Goal: Information Seeking & Learning: Learn about a topic

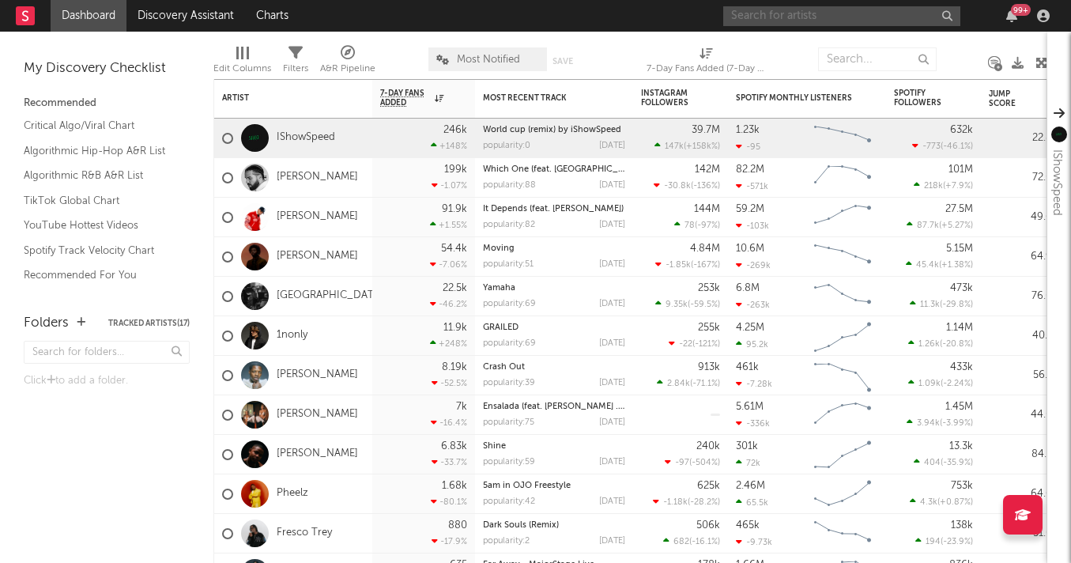
click at [783, 14] on input "text" at bounding box center [841, 16] width 237 height 20
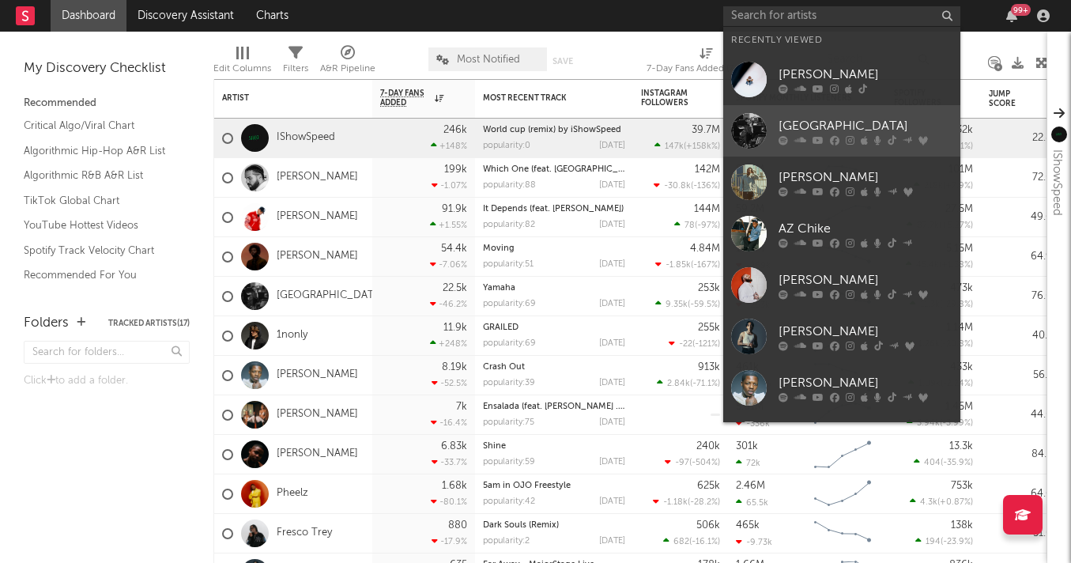
click at [728, 141] on link "[GEOGRAPHIC_DATA]" at bounding box center [841, 130] width 237 height 51
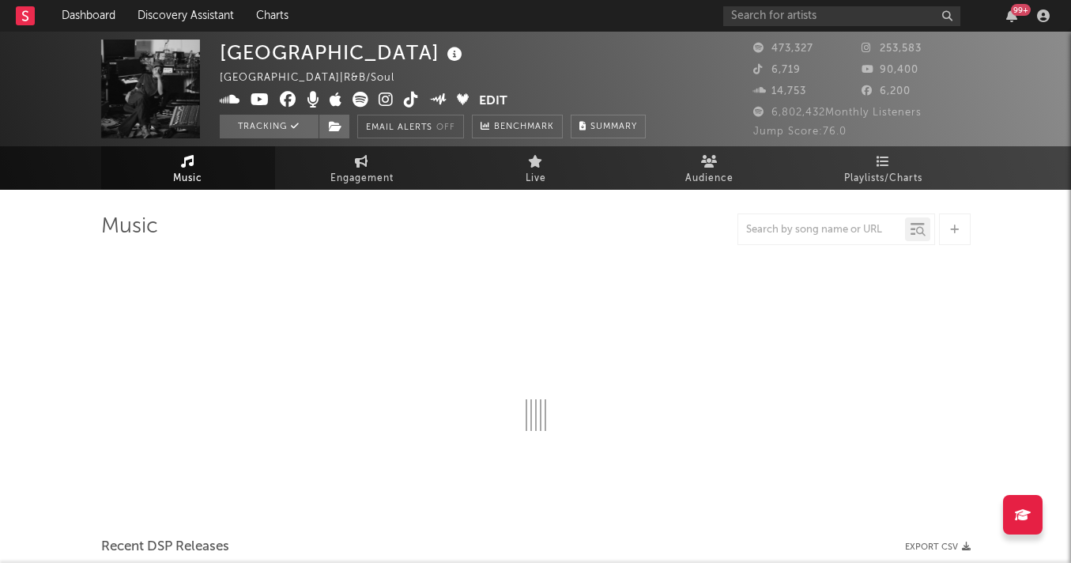
select select "6m"
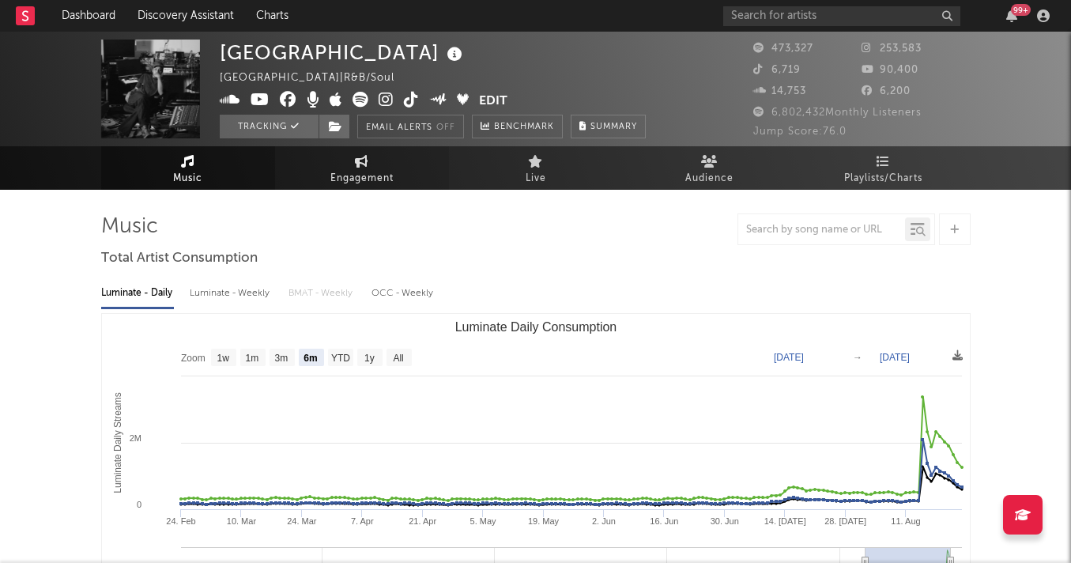
click at [383, 176] on span "Engagement" at bounding box center [361, 178] width 63 height 19
select select "1w"
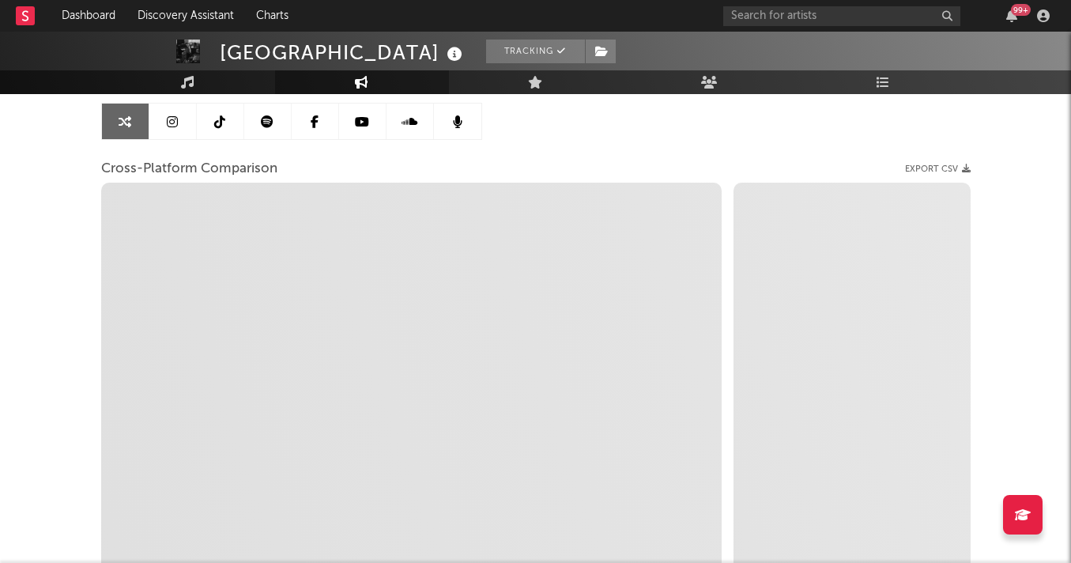
scroll to position [155, 0]
select select "1m"
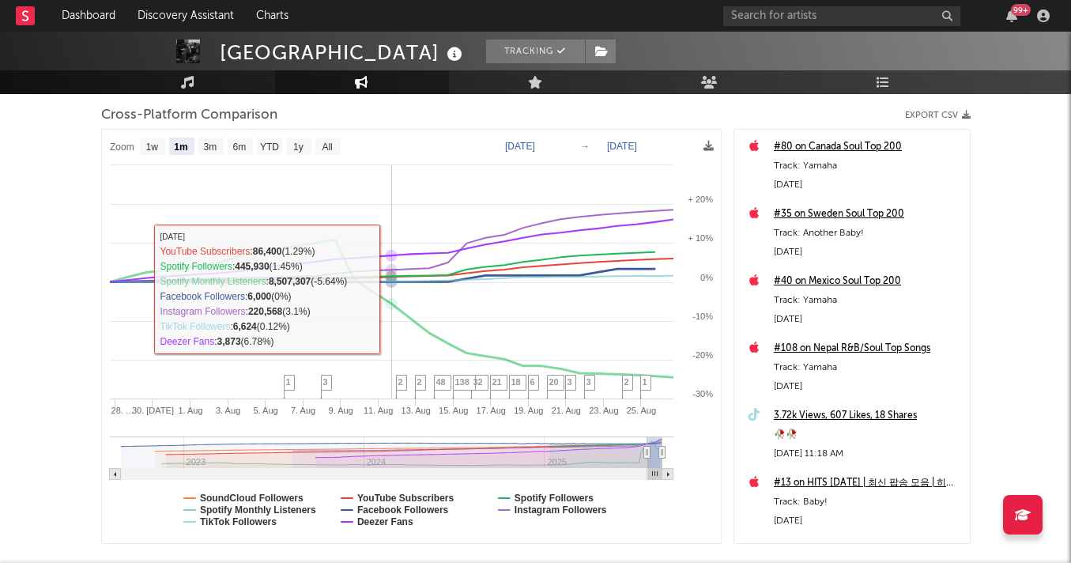
scroll to position [236, 0]
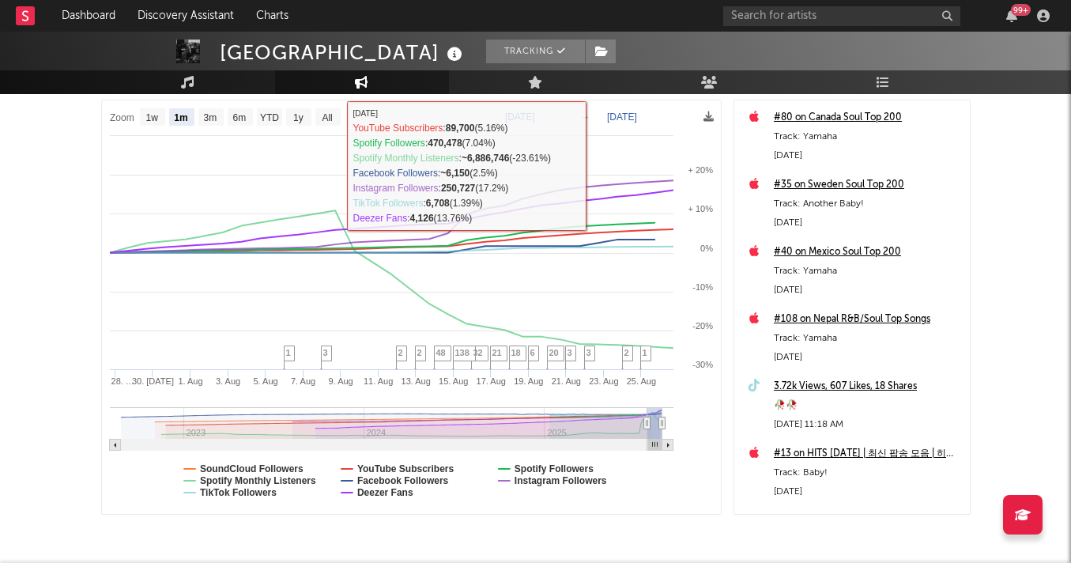
click at [535, 115] on text "[DATE]" at bounding box center [520, 116] width 30 height 11
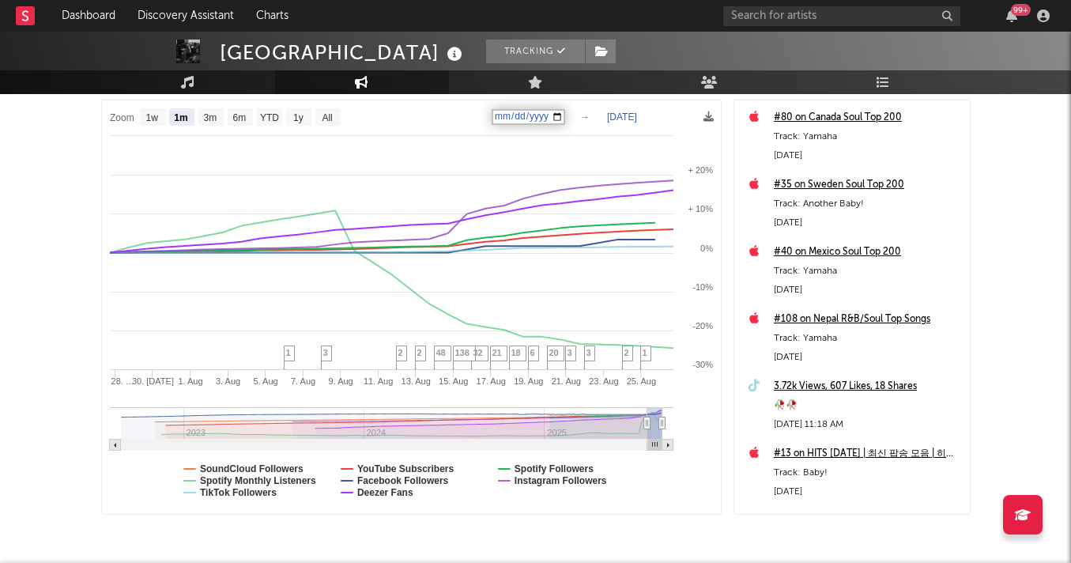
click at [565, 116] on input "[DATE]" at bounding box center [529, 117] width 74 height 16
type input "[DATE]"
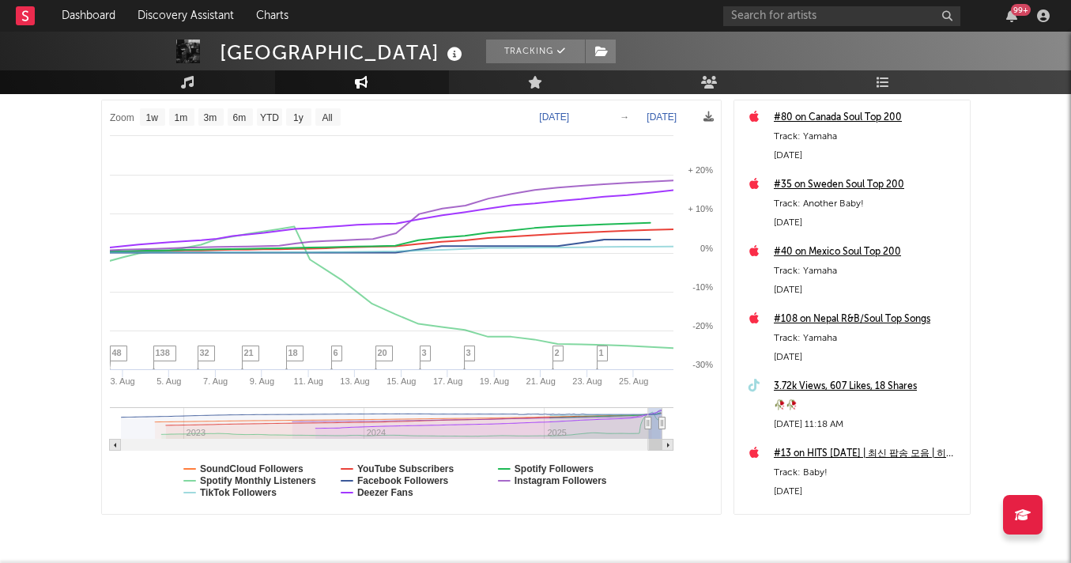
select select "1w"
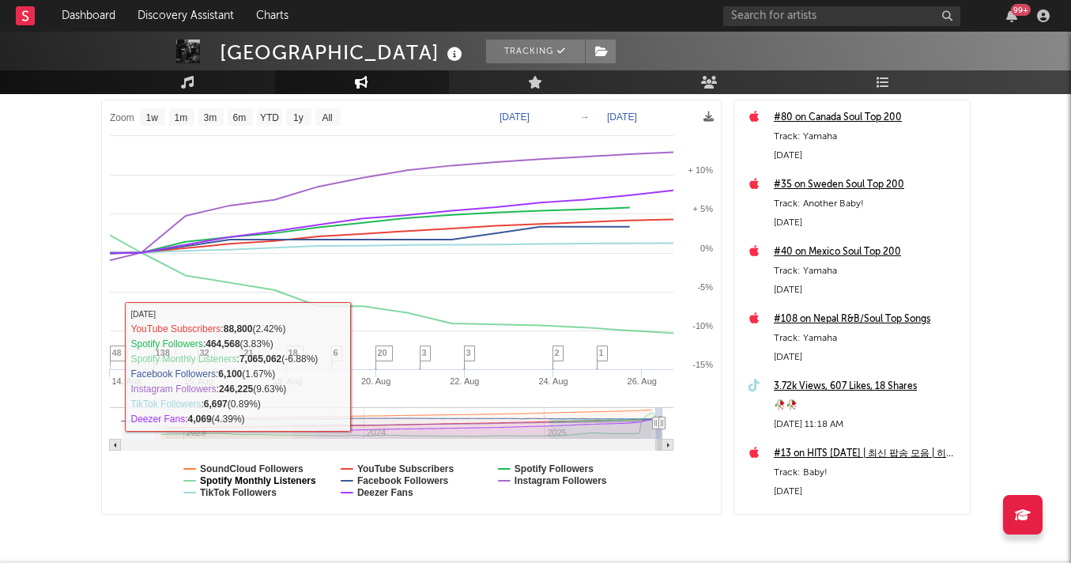
click at [283, 475] on text "Spotify Monthly Listeners" at bounding box center [258, 480] width 116 height 11
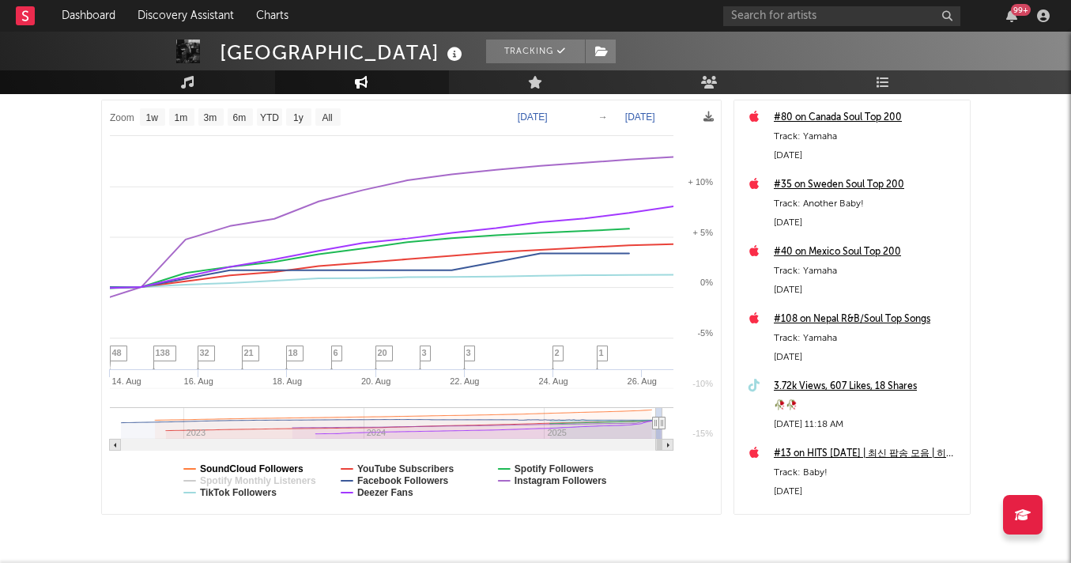
select select "1w"
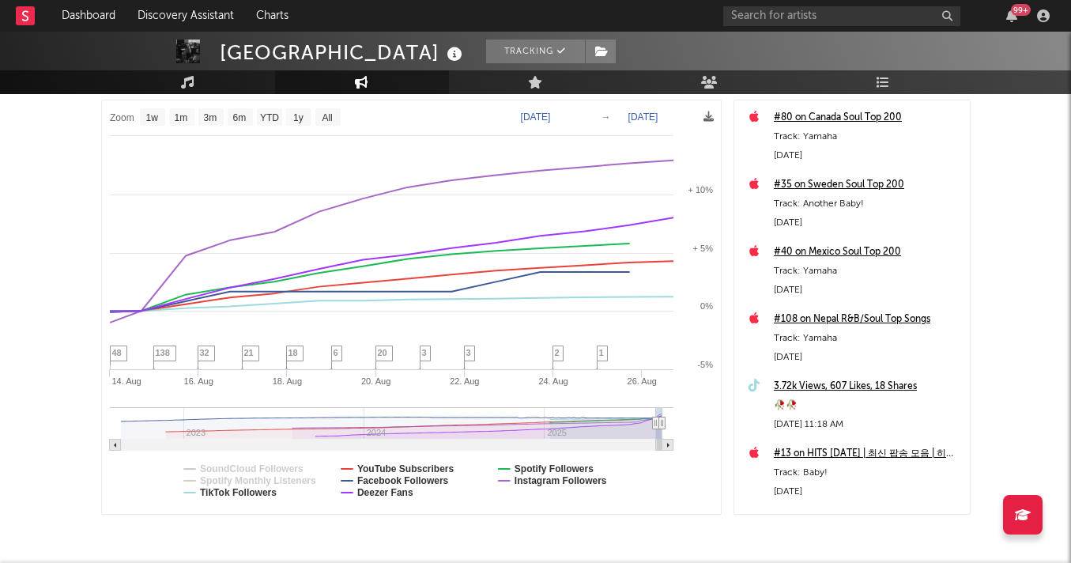
select select "1w"
click at [396, 495] on text "Deezer Fans" at bounding box center [385, 492] width 56 height 11
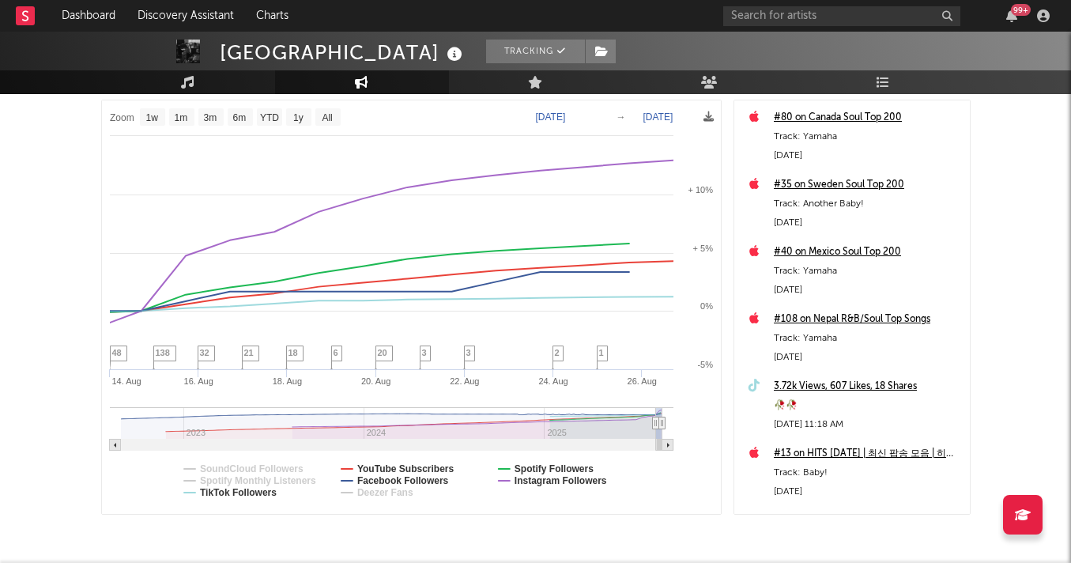
select select "1w"
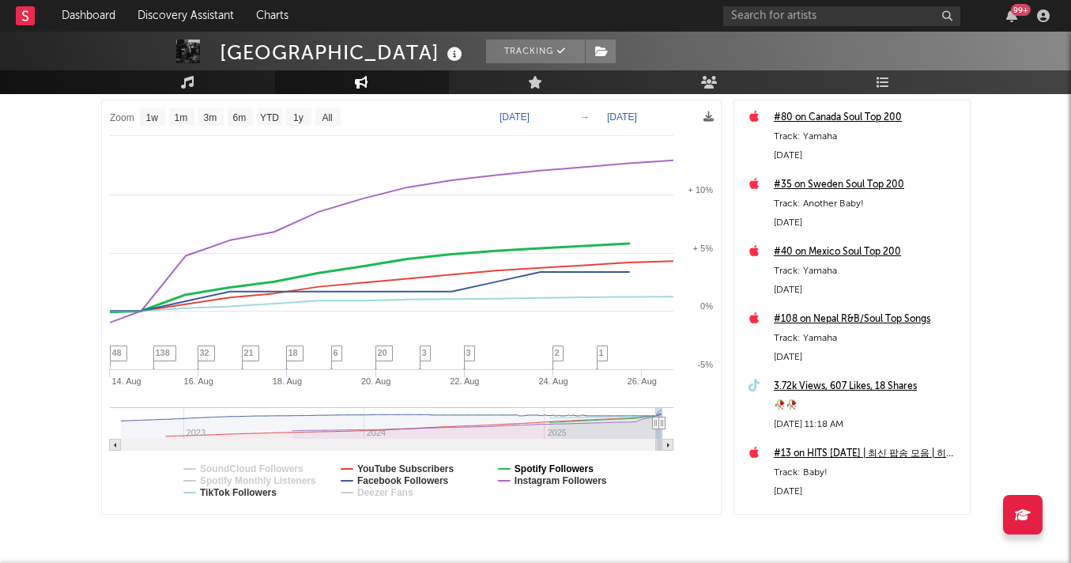
click at [545, 465] on text "Spotify Followers" at bounding box center [553, 468] width 79 height 11
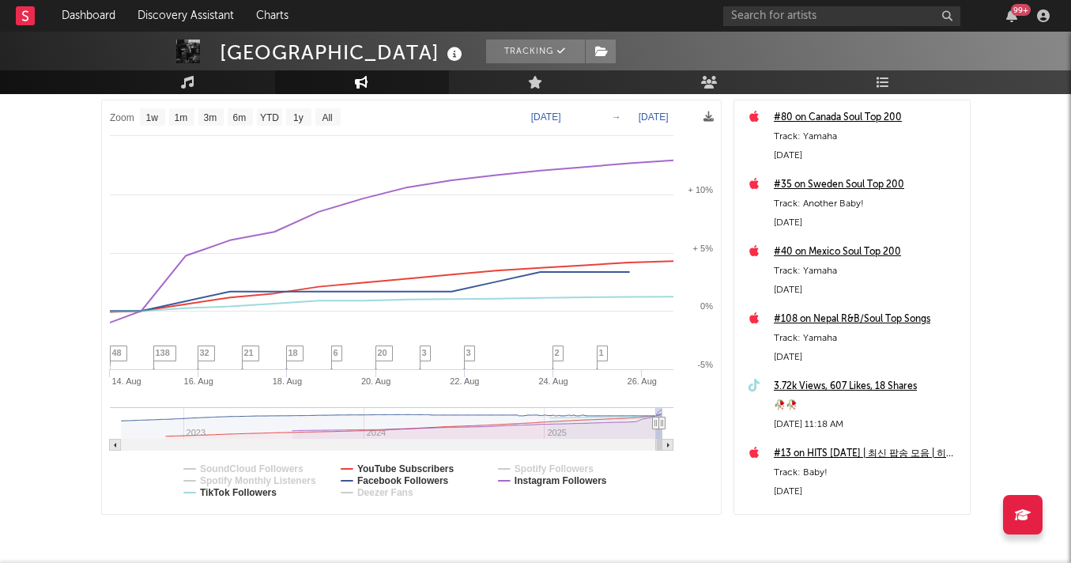
select select "1w"
